Goal: Transaction & Acquisition: Subscribe to service/newsletter

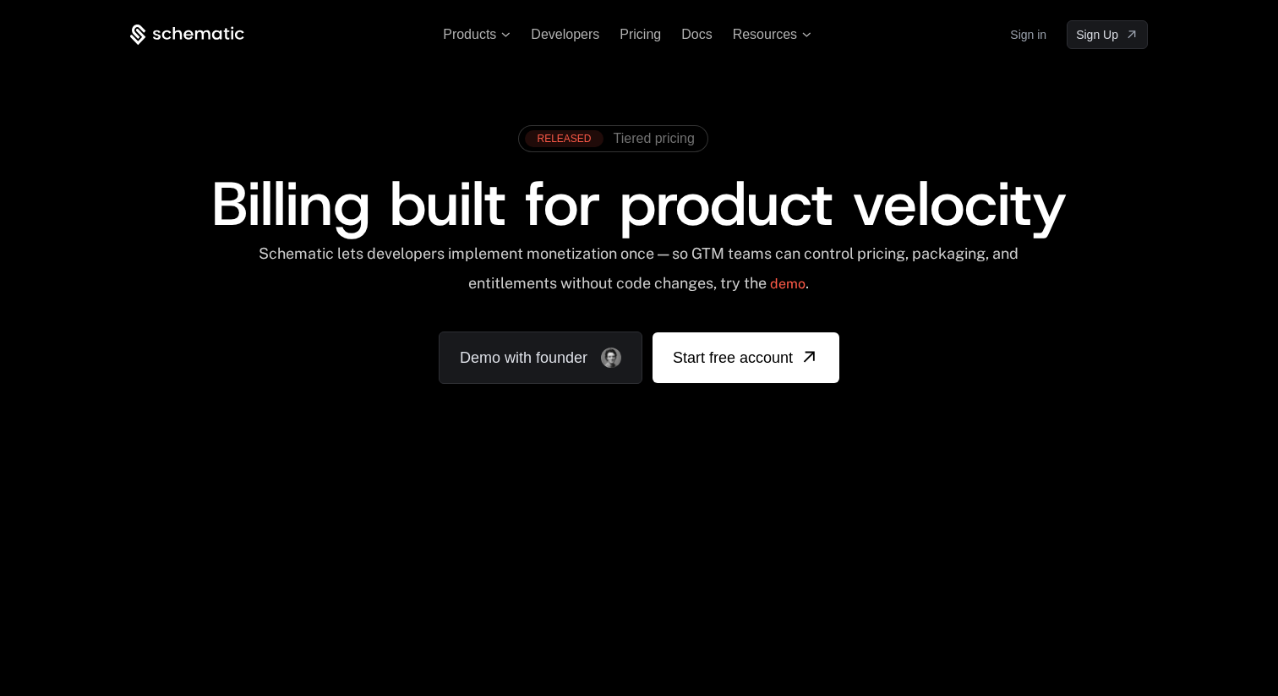
click at [188, 32] on icon at bounding box center [187, 35] width 114 height 21
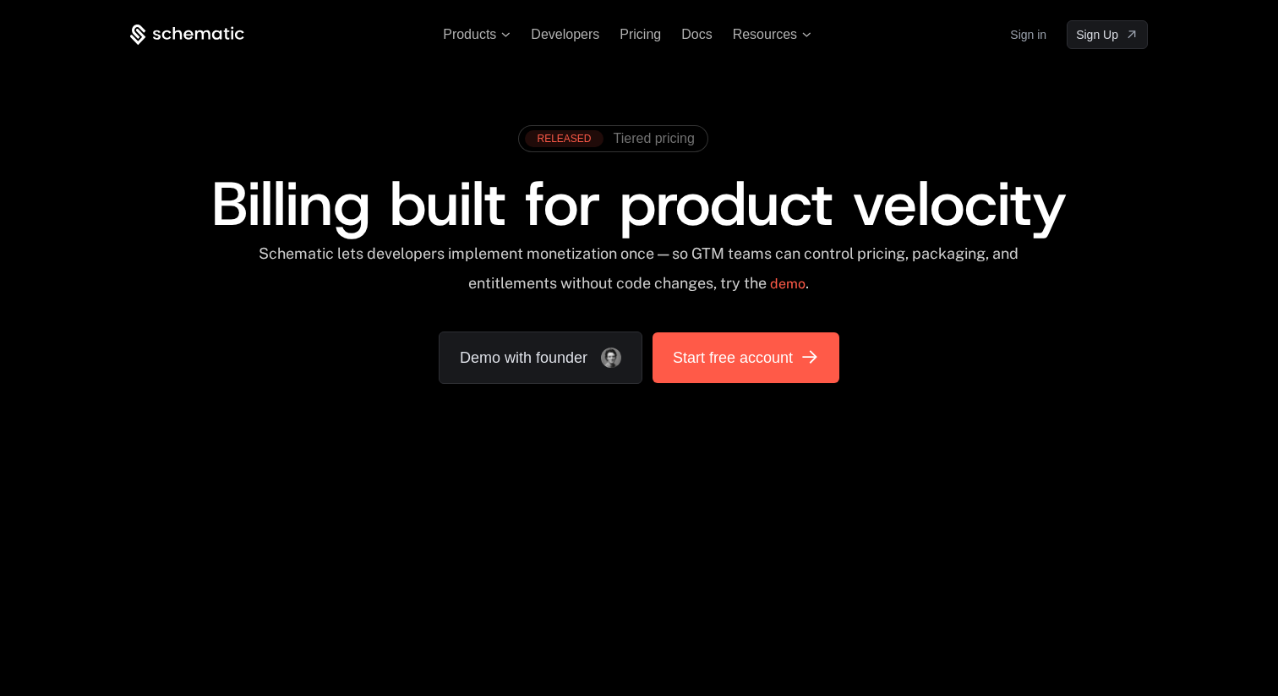
click at [766, 366] on span "Start free account" at bounding box center [733, 358] width 120 height 24
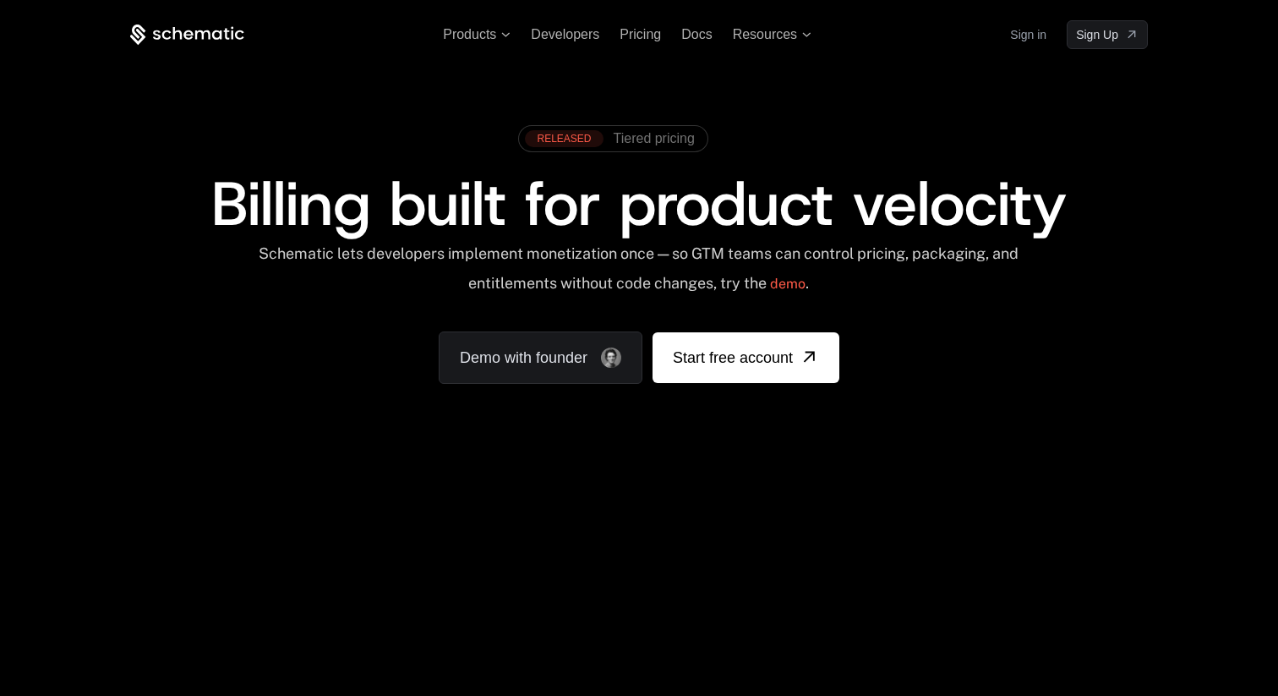
click at [648, 23] on div "Products Developers Pricing Docs Resources Sign in Sign Up" at bounding box center [638, 34] width 1017 height 29
click at [641, 35] on span "Pricing" at bounding box center [639, 34] width 41 height 14
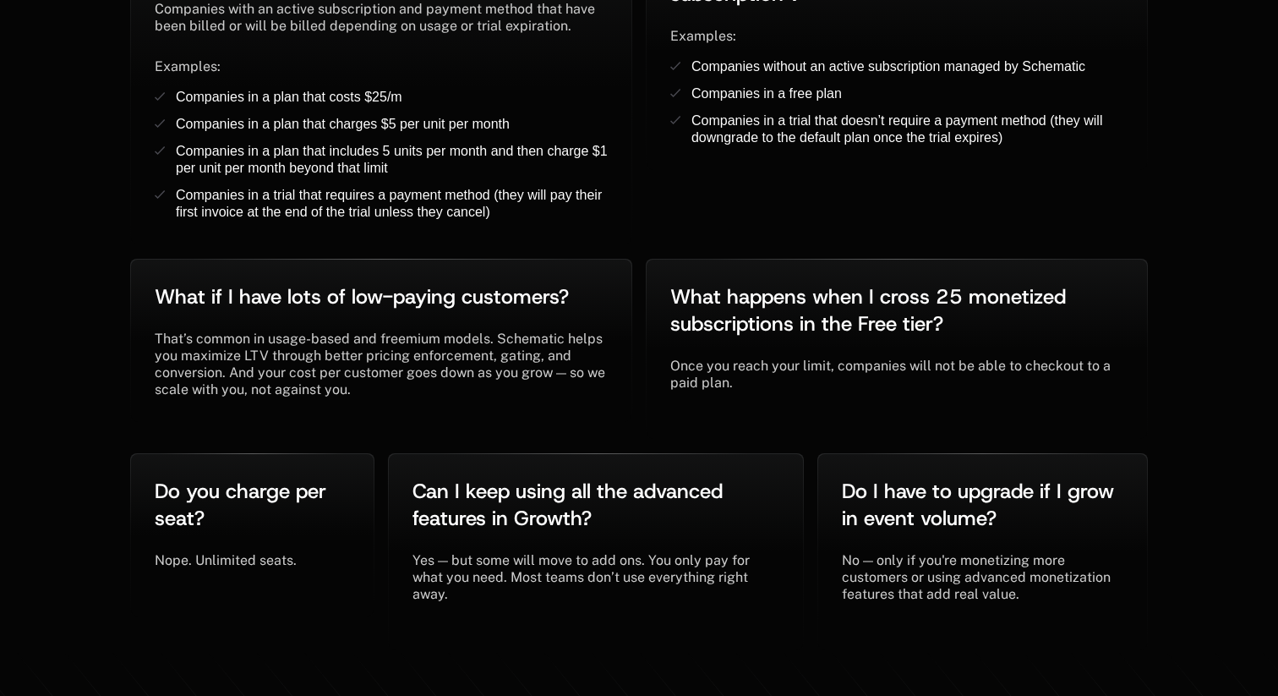
scroll to position [3792, 0]
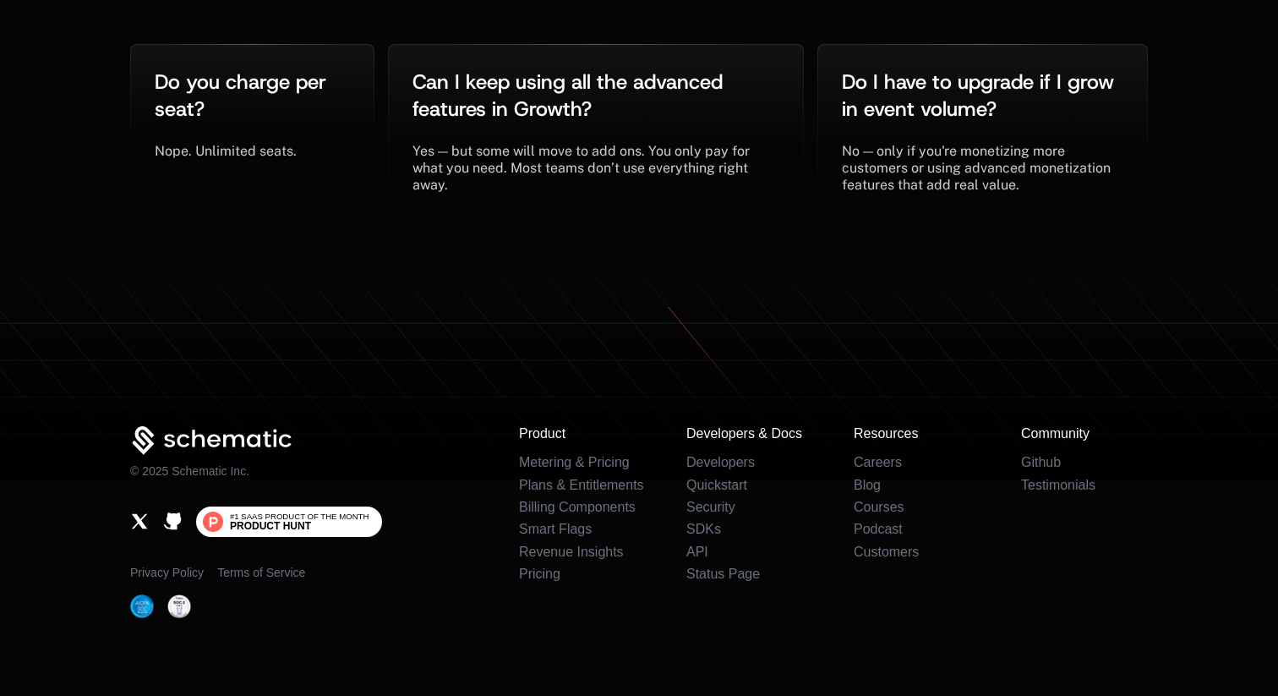
click at [291, 521] on span "Product Hunt" at bounding box center [270, 526] width 81 height 10
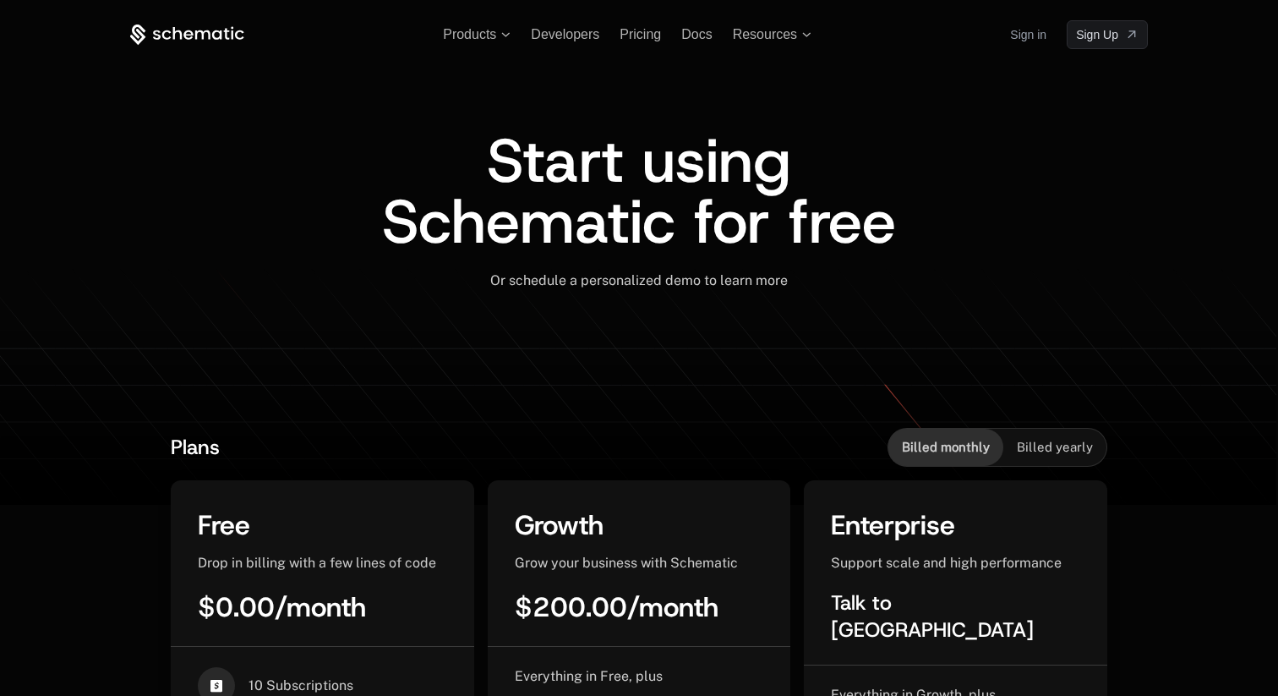
click at [184, 32] on icon at bounding box center [187, 34] width 9 height 9
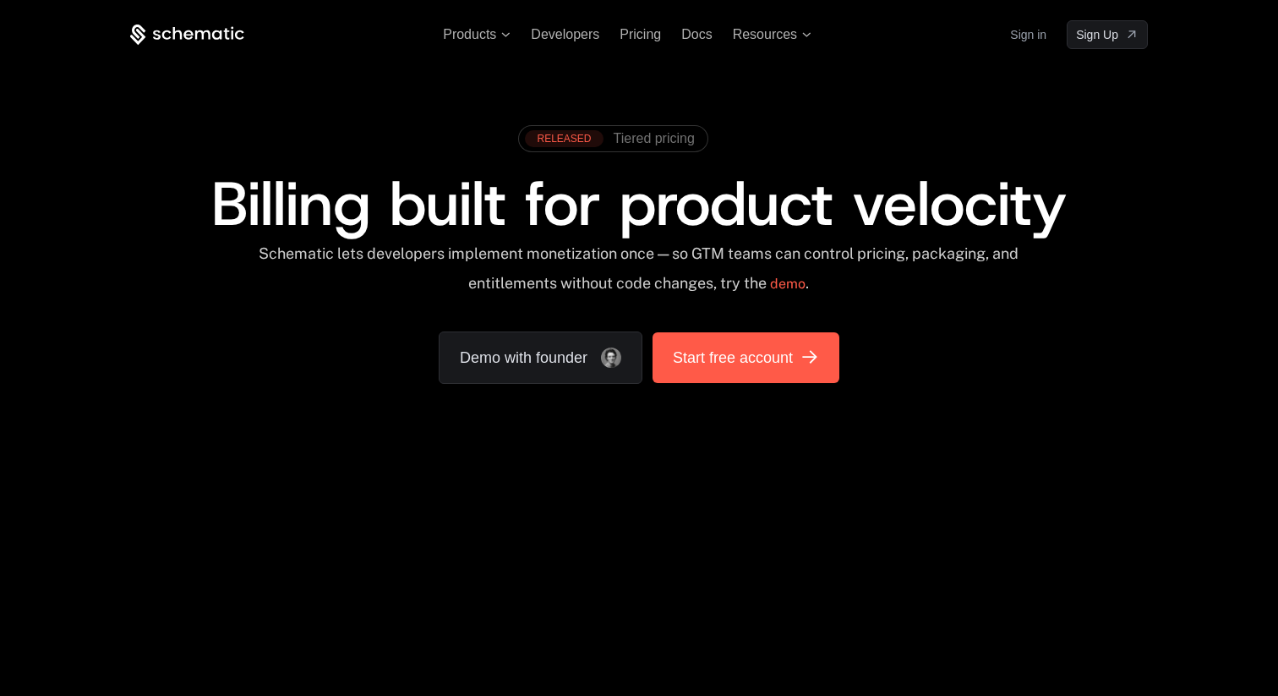
click at [739, 368] on span "Start free account" at bounding box center [733, 358] width 120 height 24
click at [744, 348] on span "Start free account" at bounding box center [733, 358] width 120 height 24
click at [715, 360] on span "Start free account" at bounding box center [733, 358] width 120 height 24
click at [730, 359] on span "Start free account" at bounding box center [733, 358] width 120 height 24
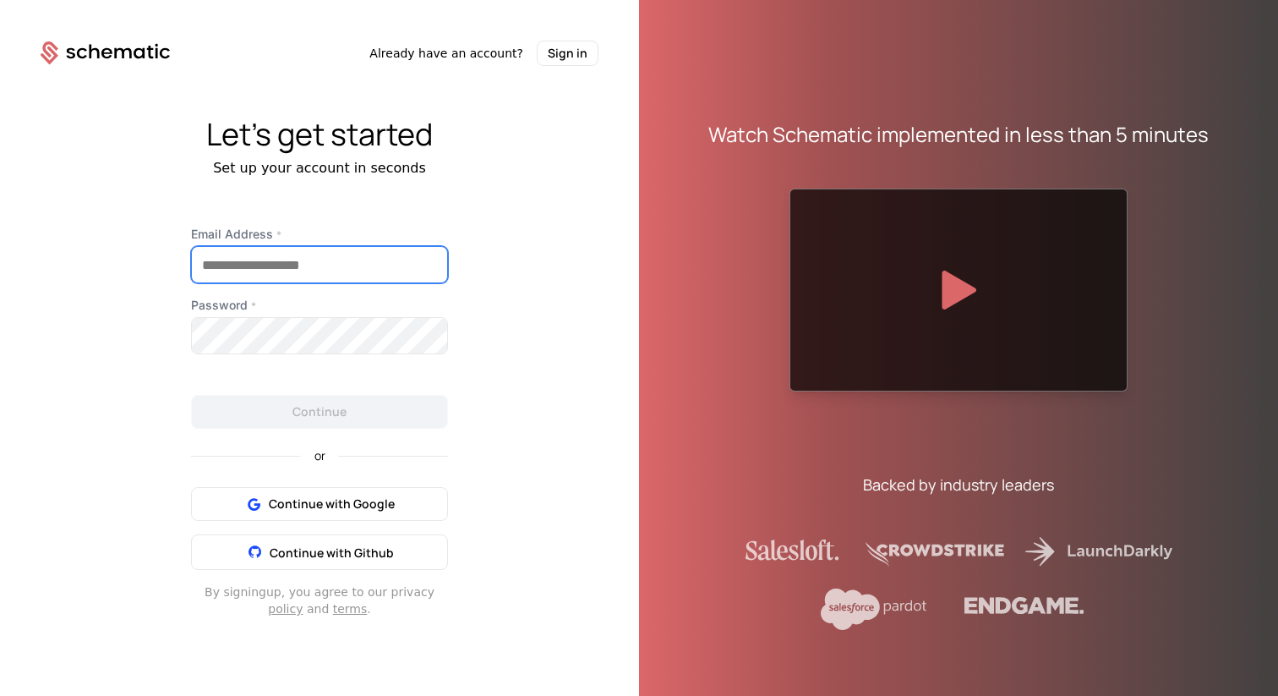
click at [289, 270] on input "Email Address *" at bounding box center [319, 264] width 255 height 35
click at [177, 194] on div "Let's get started Set up your account in seconds Email Address * Password * Con…" at bounding box center [319, 367] width 639 height 603
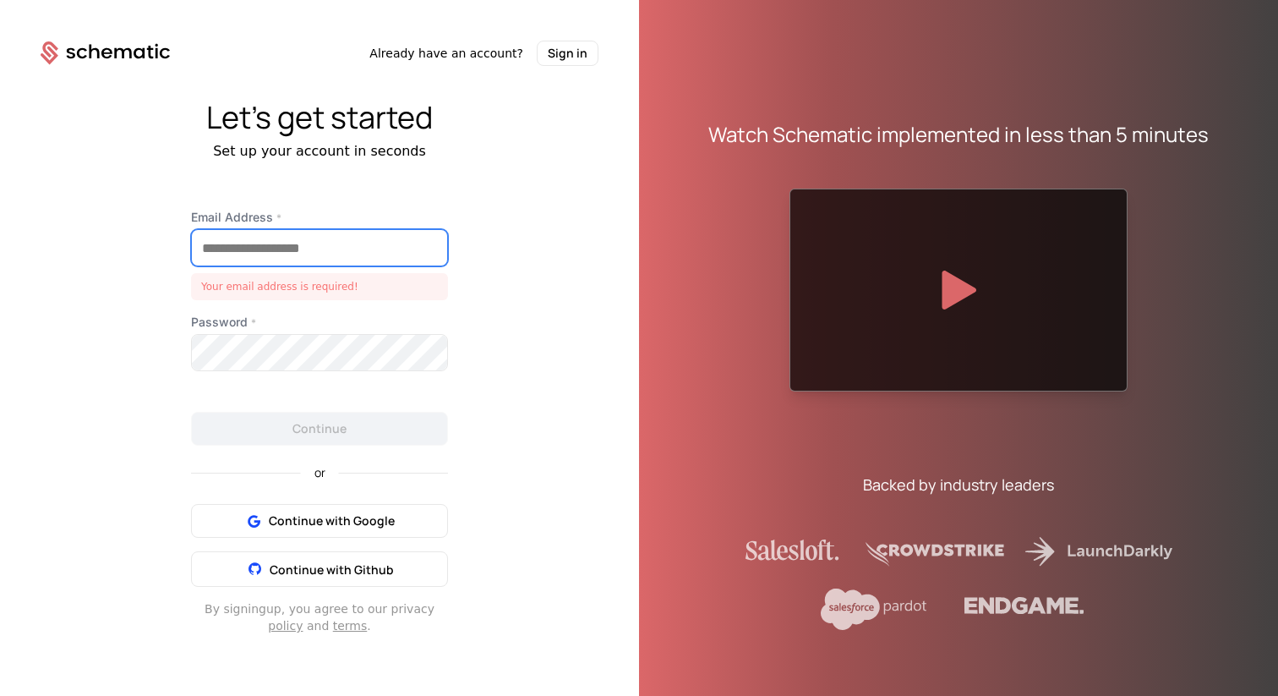
click at [255, 248] on input "Email Address *" at bounding box center [319, 247] width 255 height 35
click at [217, 257] on input "Email Address *" at bounding box center [319, 247] width 255 height 35
type input "**********"
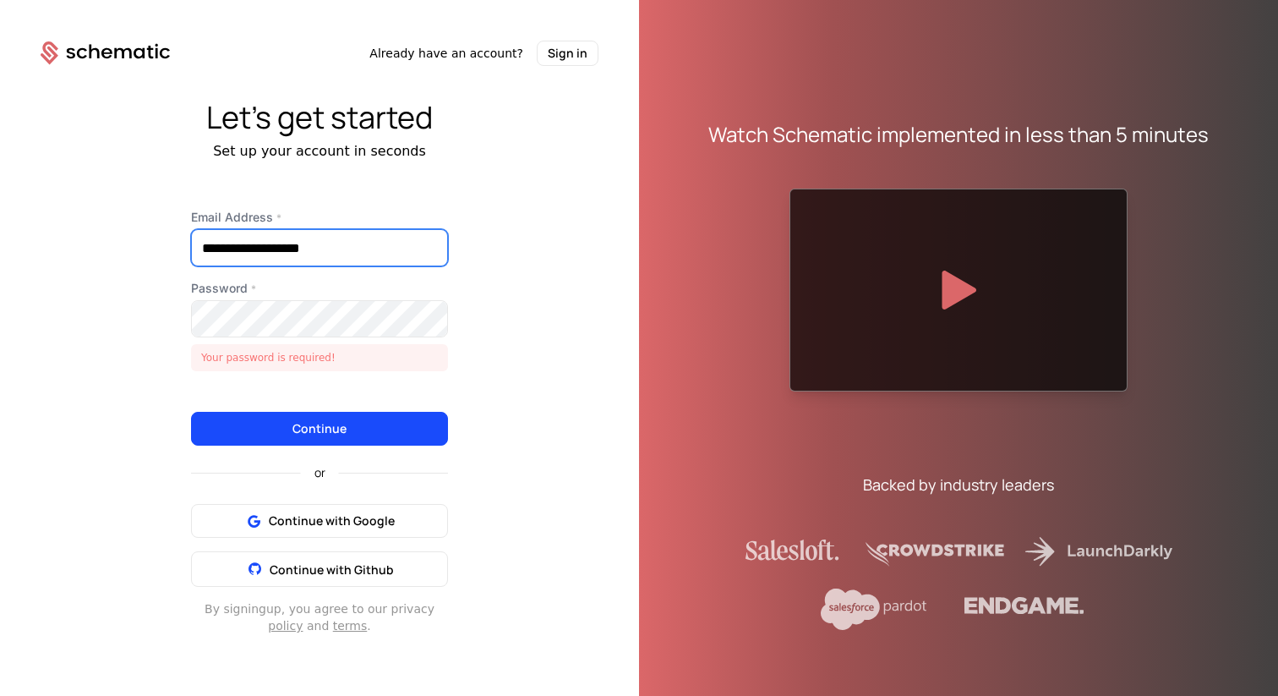
click at [257, 247] on input "**********" at bounding box center [319, 247] width 255 height 35
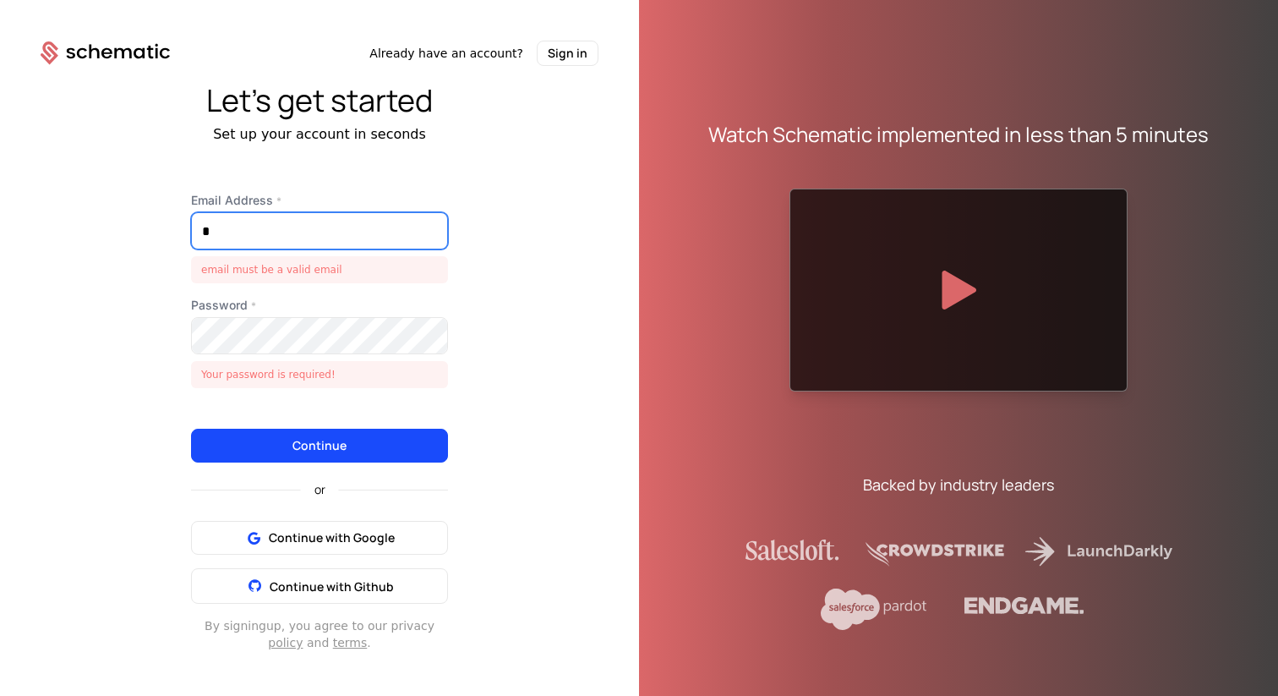
type input "**********"
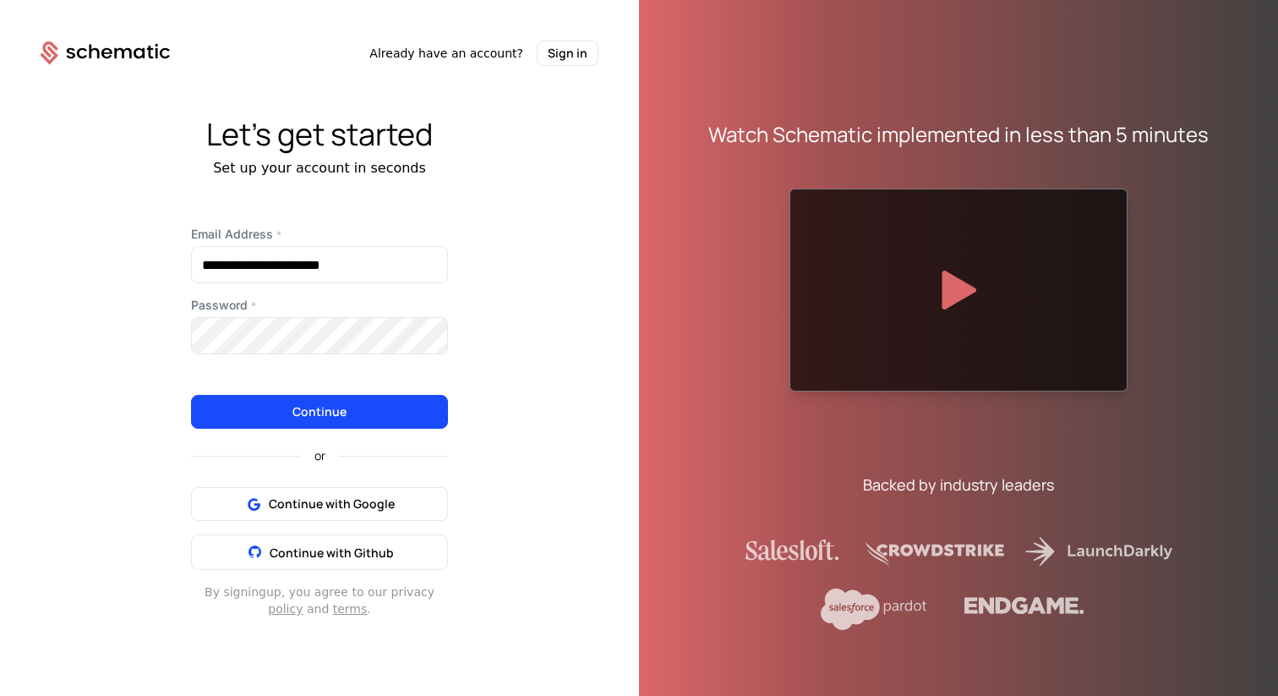
click at [57, 410] on div "**********" at bounding box center [319, 367] width 639 height 603
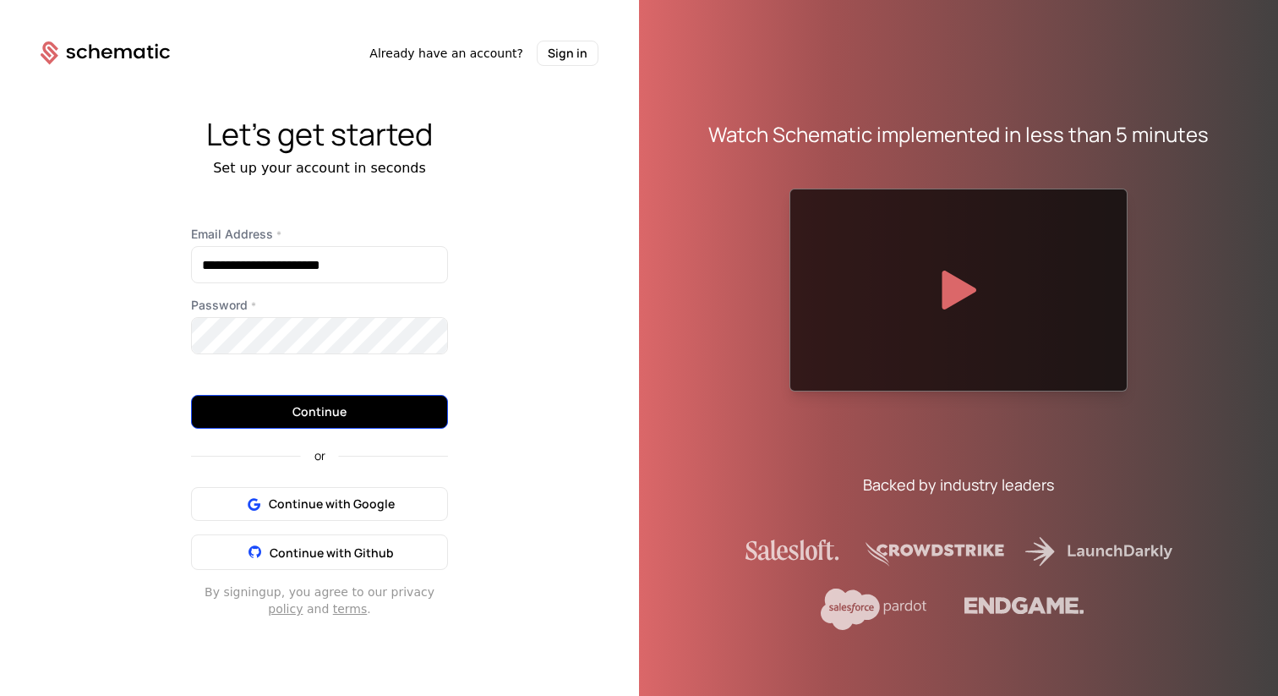
click at [292, 417] on button "Continue" at bounding box center [319, 412] width 257 height 34
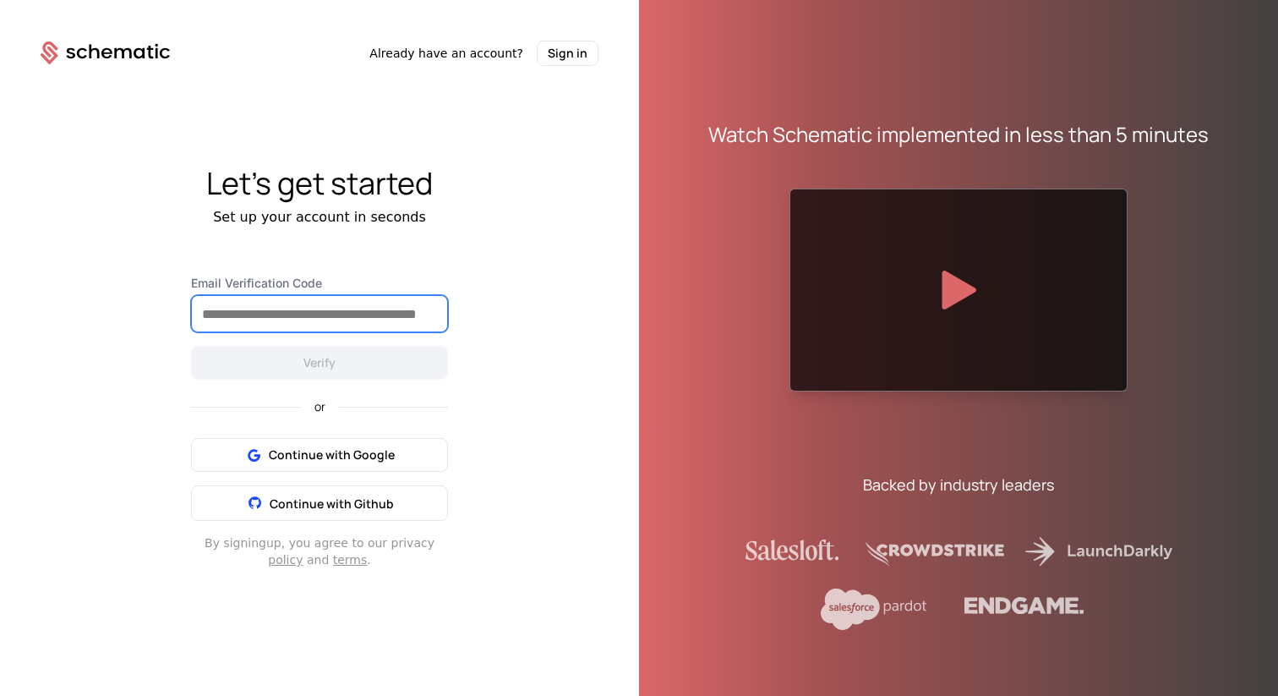
click at [217, 314] on input "Email Verification Code" at bounding box center [319, 313] width 255 height 35
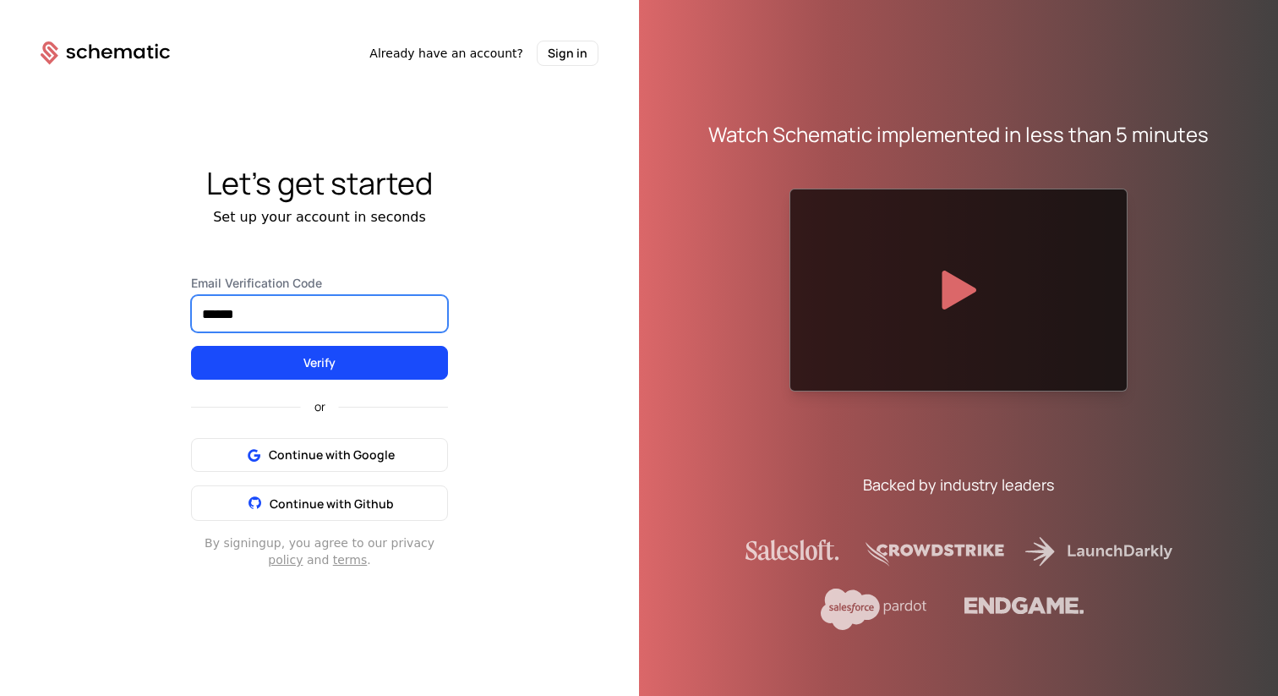
type input "******"
click at [191, 346] on button "Verify" at bounding box center [319, 363] width 257 height 34
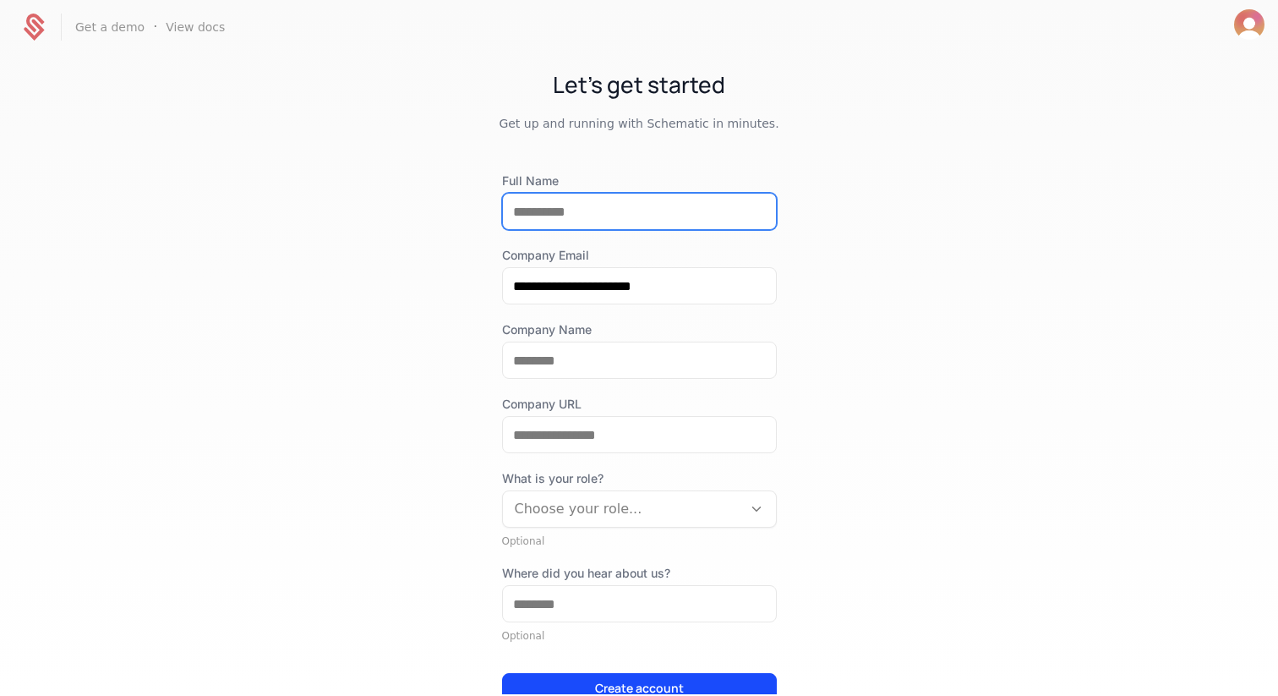
click at [552, 207] on input "Full Name" at bounding box center [639, 211] width 273 height 35
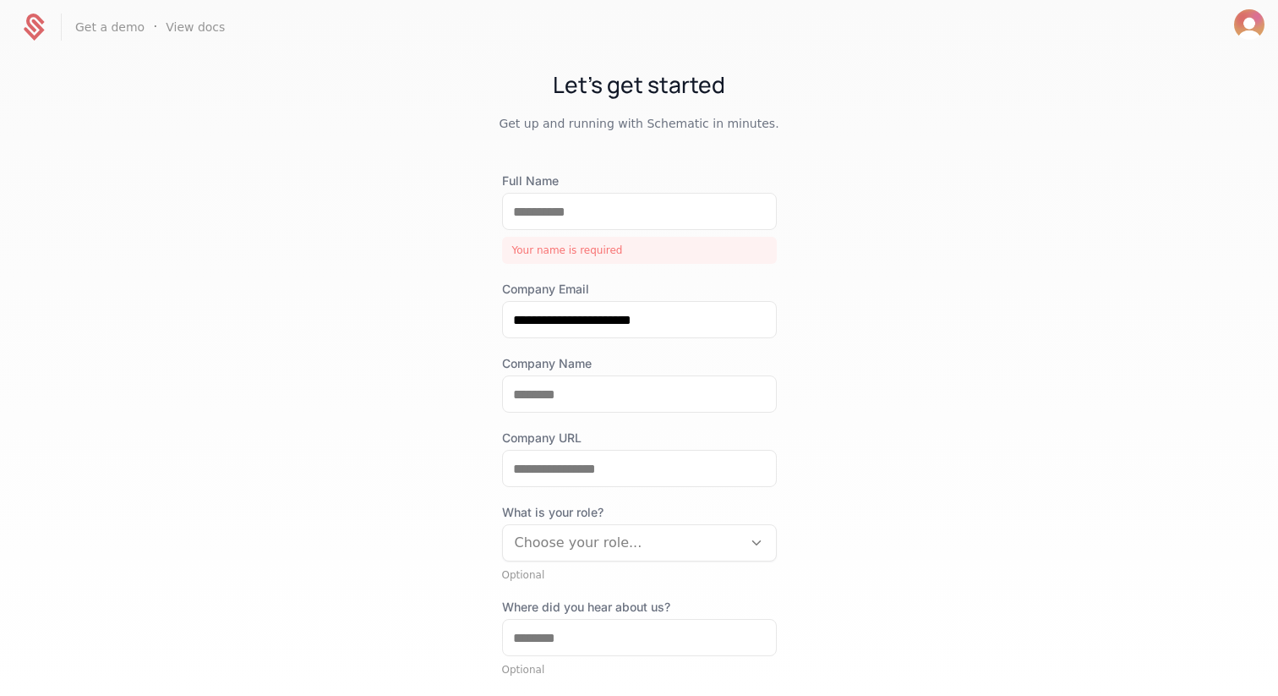
click at [358, 194] on div "**********" at bounding box center [639, 374] width 1278 height 640
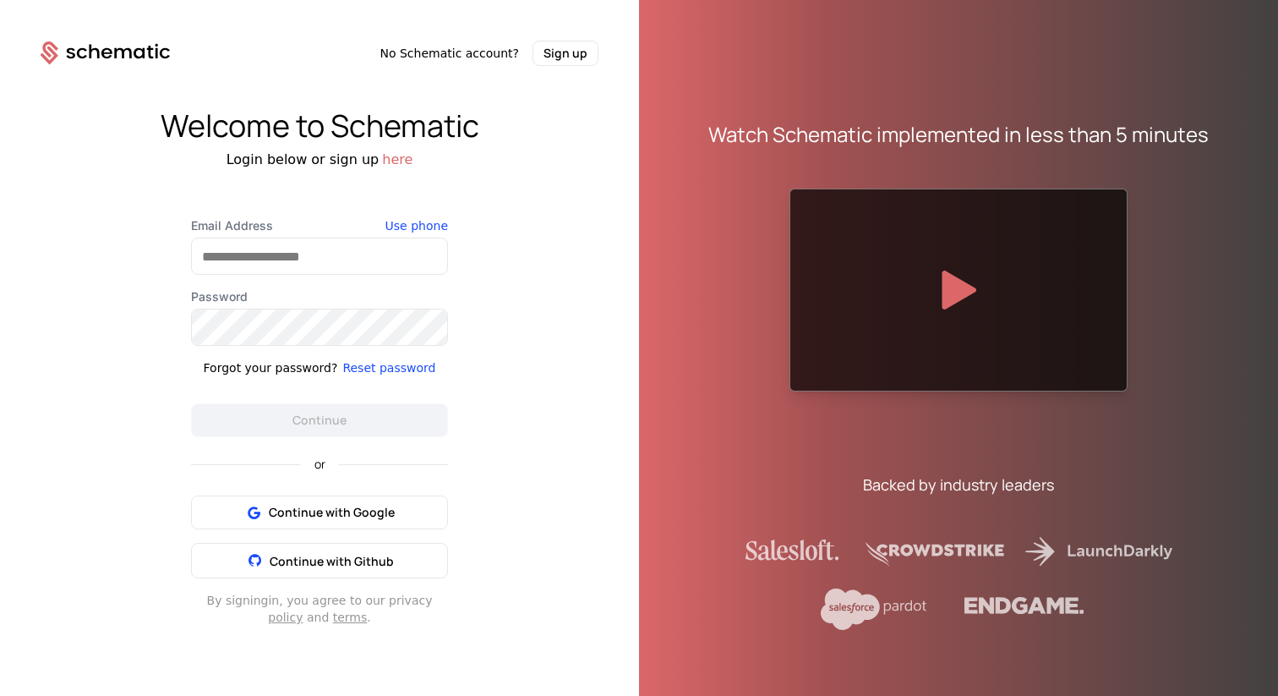
click at [113, 48] on icon at bounding box center [105, 53] width 129 height 24
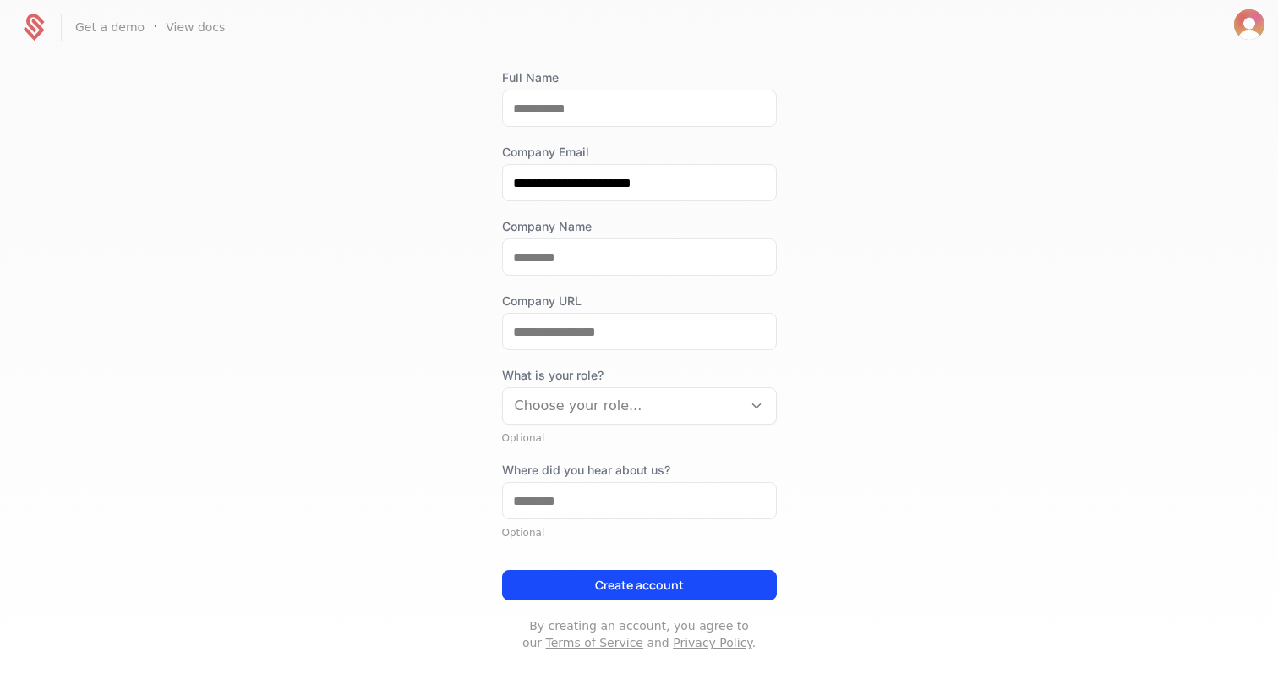
scroll to position [101, 0]
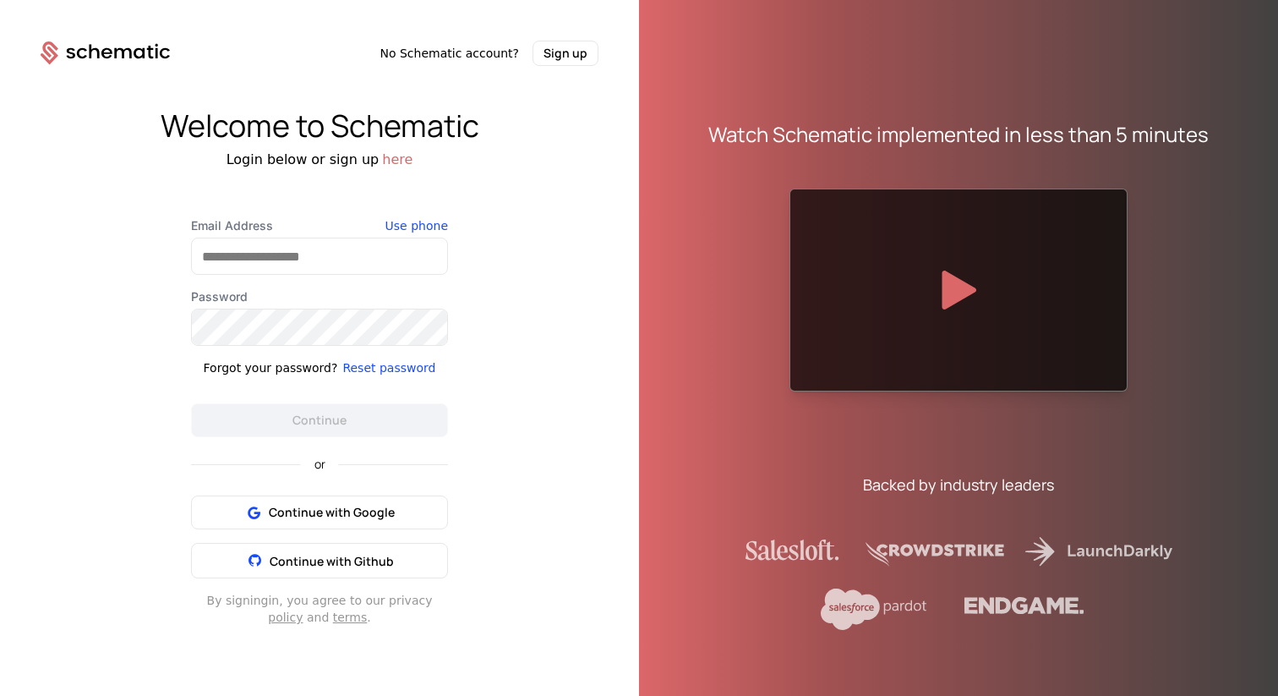
click at [86, 50] on icon at bounding box center [82, 53] width 10 height 10
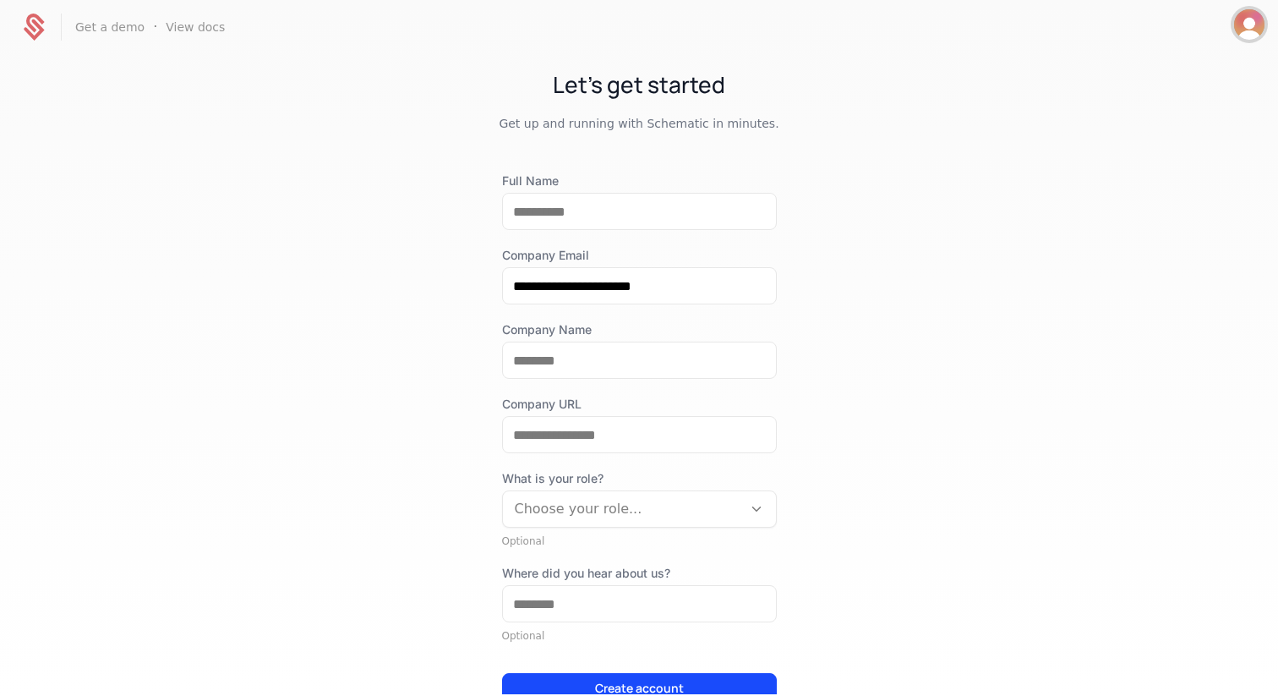
click at [1257, 27] on img "Open user button" at bounding box center [1249, 24] width 30 height 30
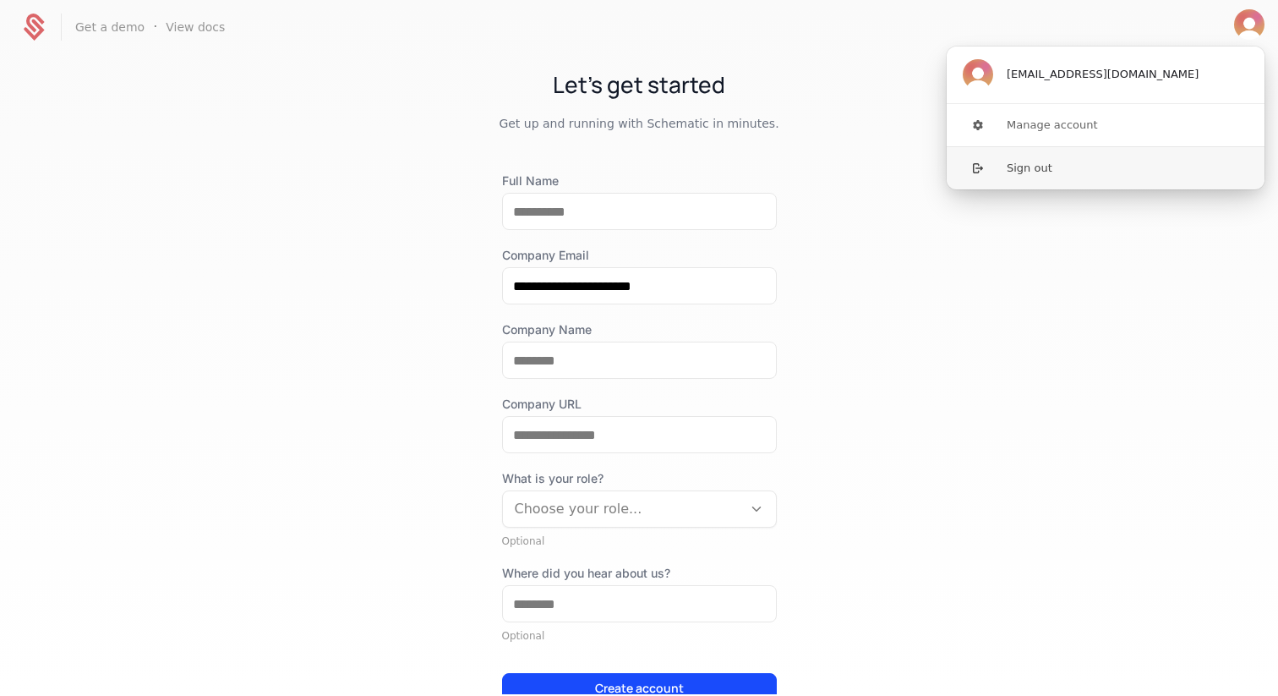
click at [1038, 170] on button "Sign out" at bounding box center [1105, 167] width 319 height 43
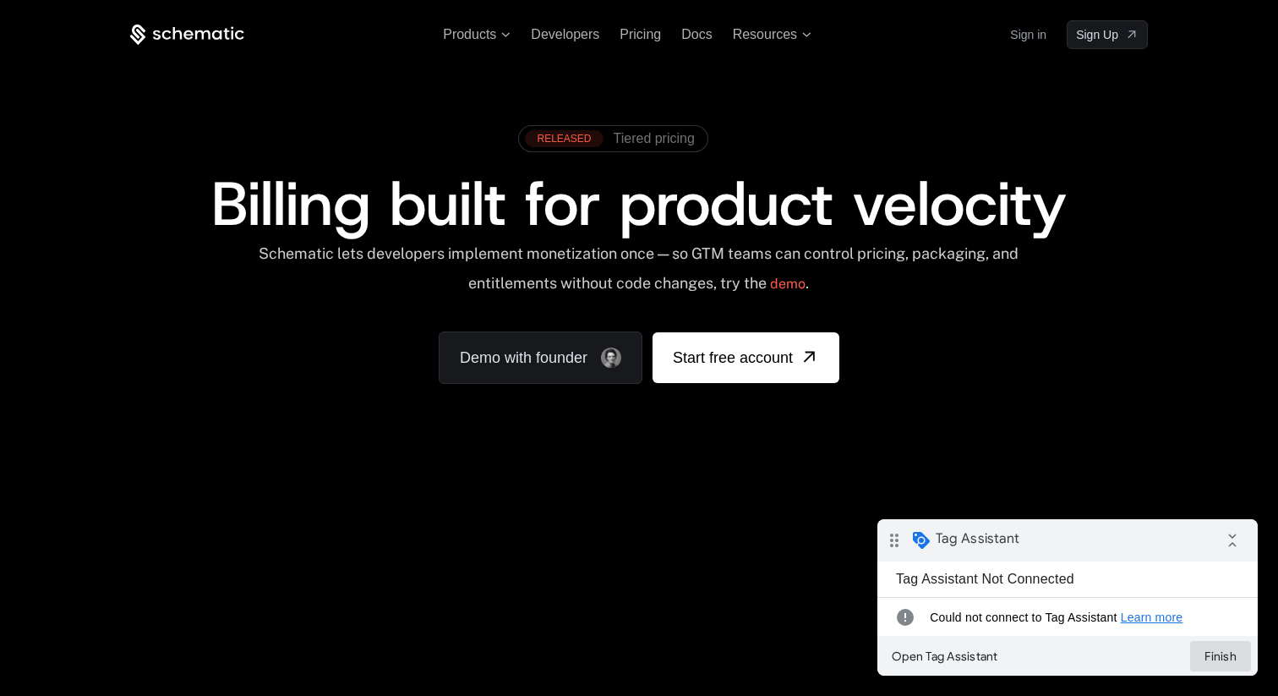
click at [1222, 658] on button "Finish" at bounding box center [1220, 656] width 61 height 30
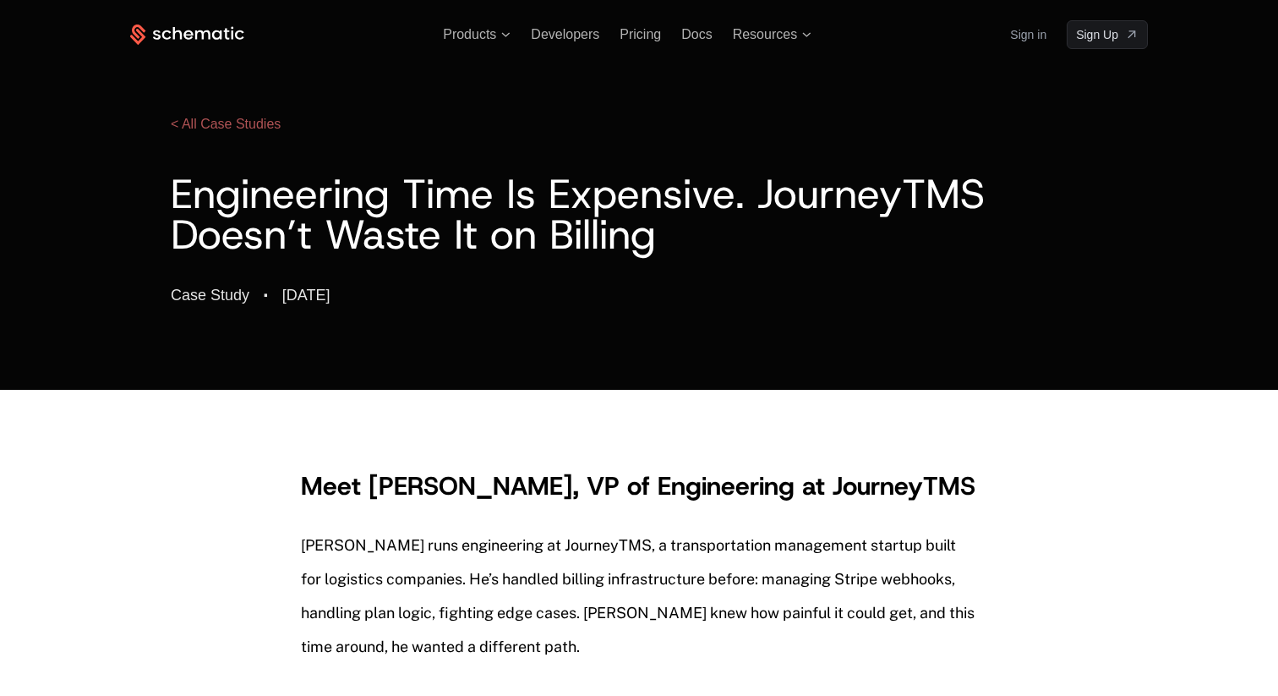
click at [199, 120] on link "< All Case Studies" at bounding box center [226, 124] width 110 height 14
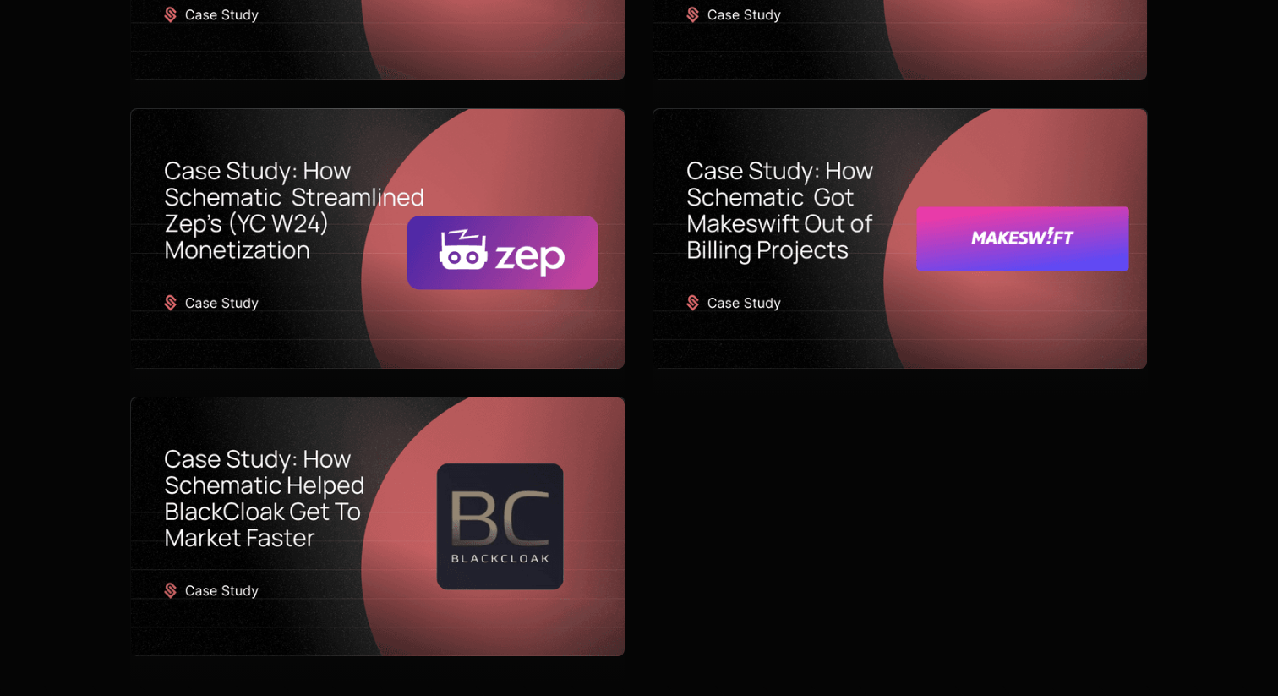
scroll to position [934, 0]
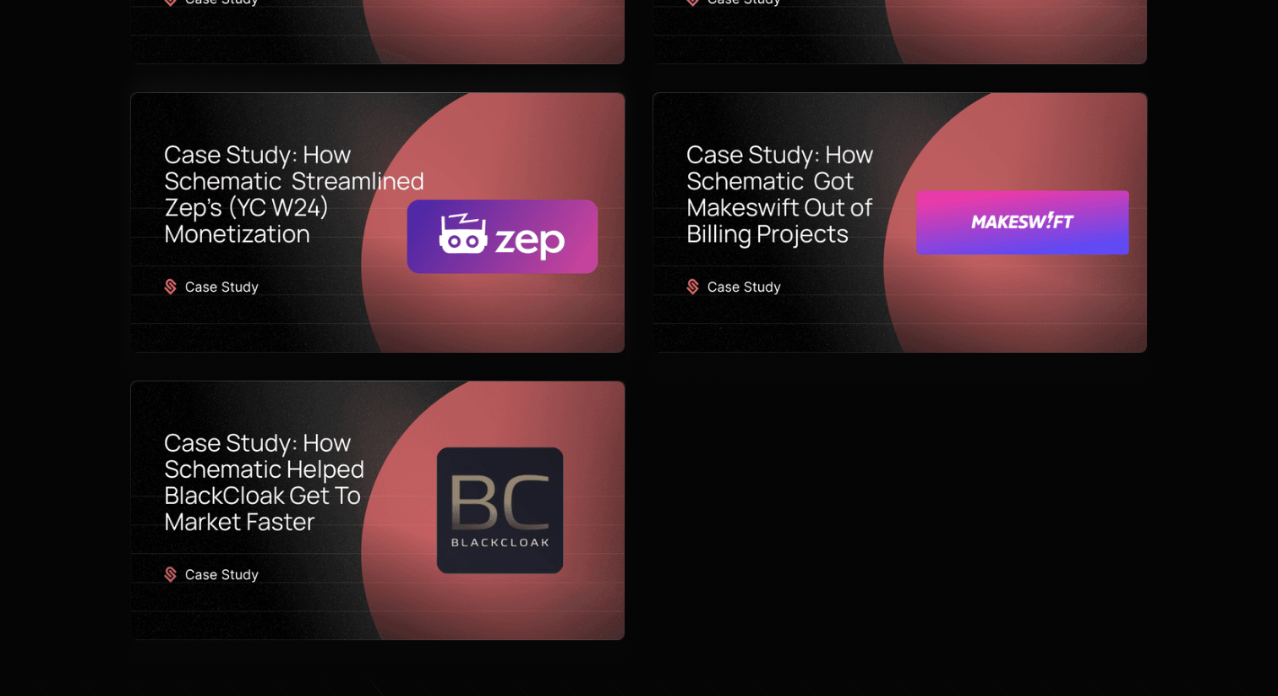
click at [467, 259] on img at bounding box center [378, 222] width 494 height 259
